Goal: Task Accomplishment & Management: Complete application form

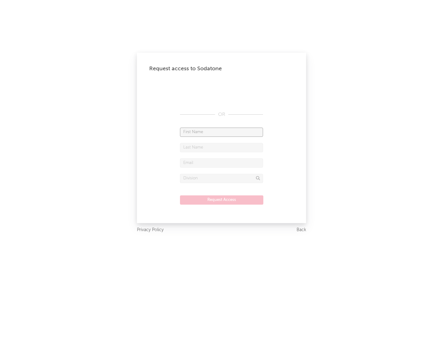
click at [222, 132] on input "text" at bounding box center [221, 131] width 83 height 9
type input "[PERSON_NAME]"
click at [222, 147] on input "text" at bounding box center [221, 147] width 83 height 9
type input "[PERSON_NAME]"
click at [222, 163] on input "text" at bounding box center [221, 162] width 83 height 9
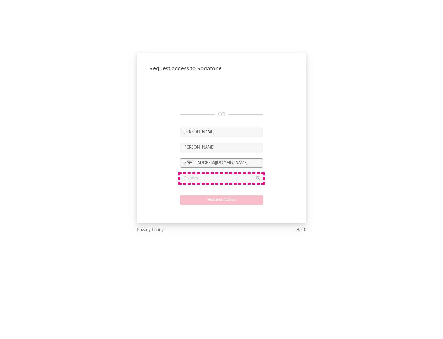
type input "[EMAIL_ADDRESS][DOMAIN_NAME]"
click at [222, 178] on input "text" at bounding box center [221, 178] width 83 height 9
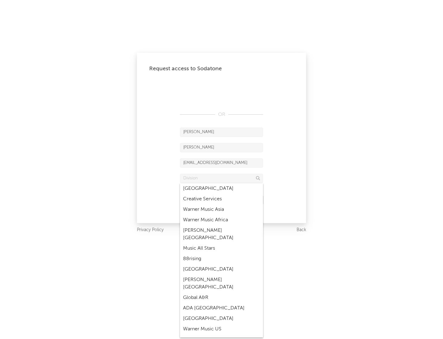
click at [222, 243] on div "Music All Stars" at bounding box center [221, 248] width 83 height 10
type input "Music All Stars"
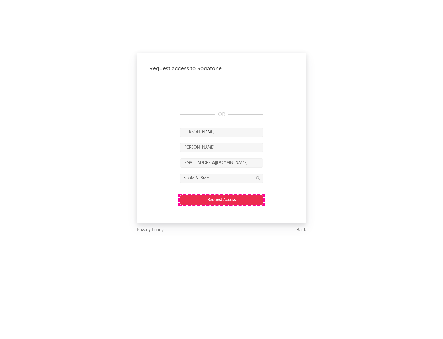
click at [222, 199] on button "Request Access" at bounding box center [221, 199] width 83 height 9
